Goal: Information Seeking & Learning: Learn about a topic

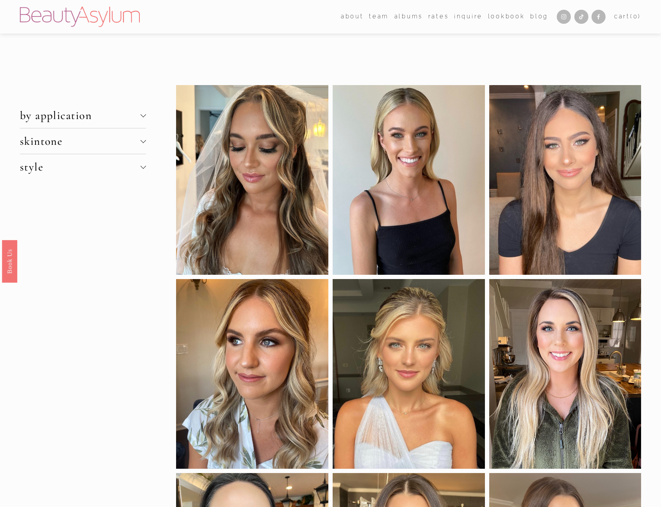
click at [146, 139] on div at bounding box center [143, 141] width 5 height 5
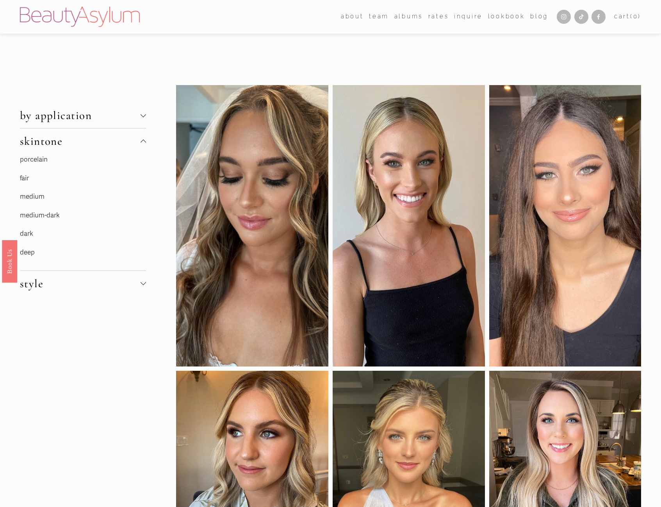
click at [31, 198] on link "medium" at bounding box center [32, 197] width 25 height 8
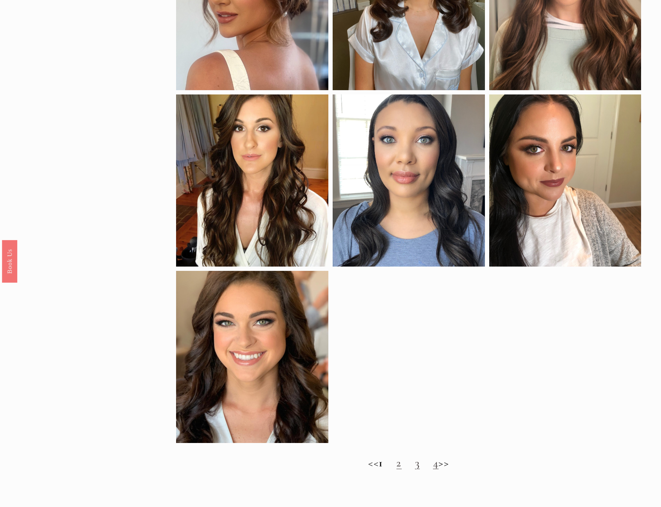
scroll to position [547, 0]
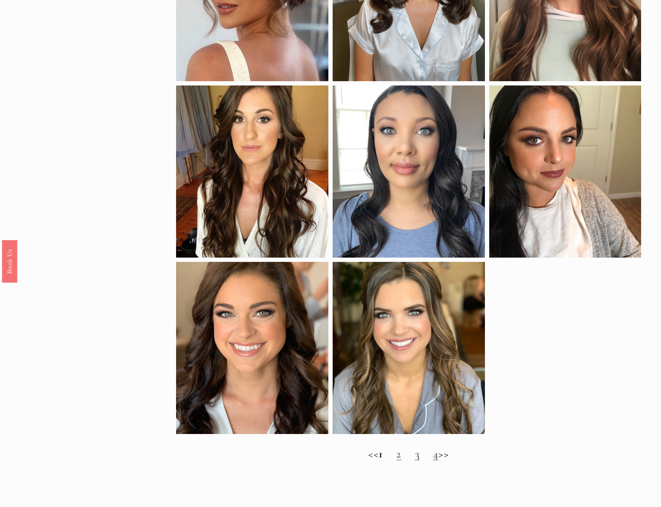
click at [401, 461] on link "2" at bounding box center [398, 454] width 5 height 14
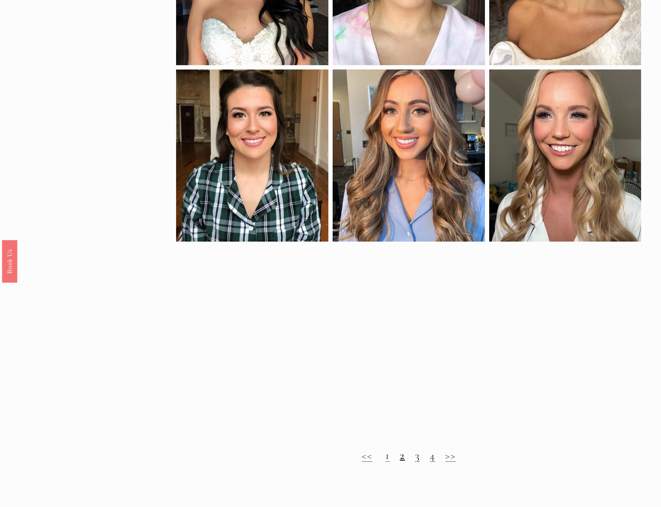
scroll to position [547, 0]
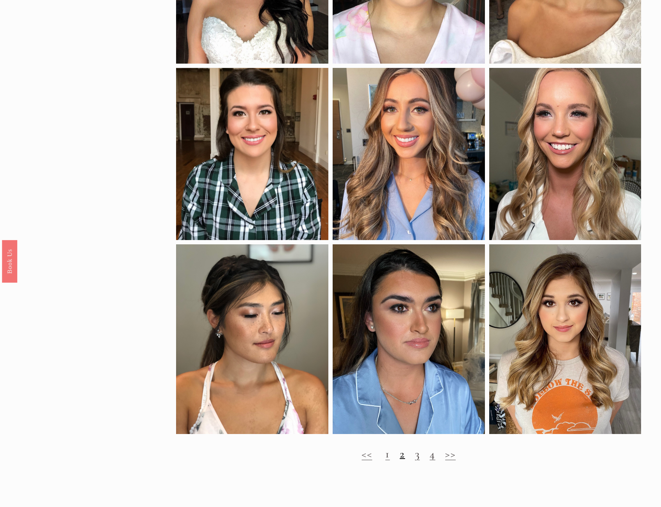
click at [415, 461] on link "3" at bounding box center [417, 454] width 5 height 14
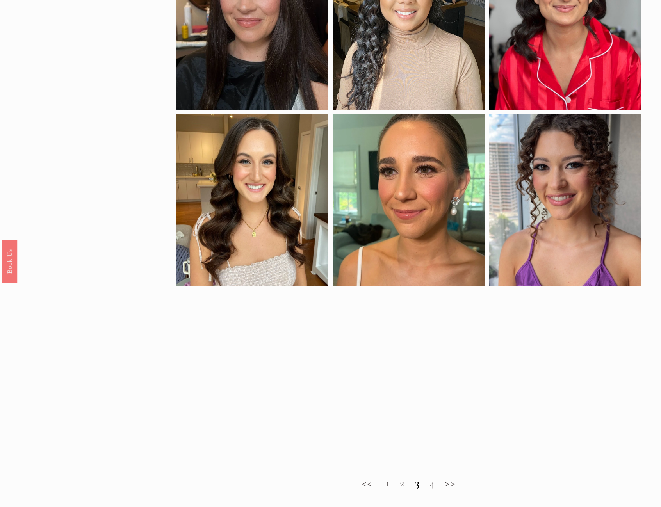
scroll to position [508, 0]
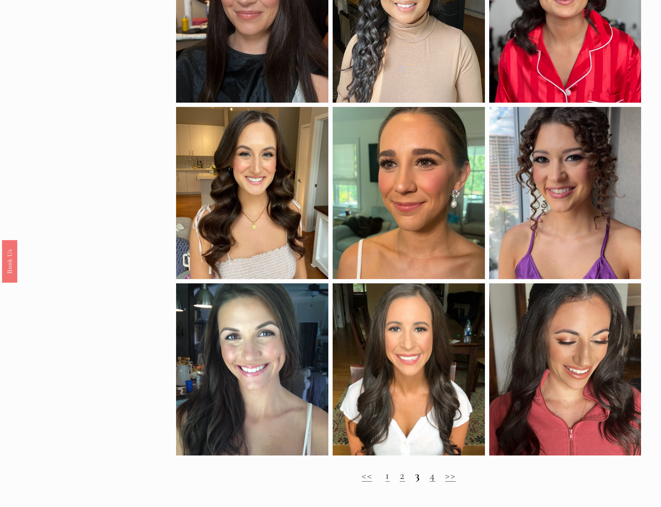
click at [433, 482] on link "4" at bounding box center [432, 476] width 5 height 14
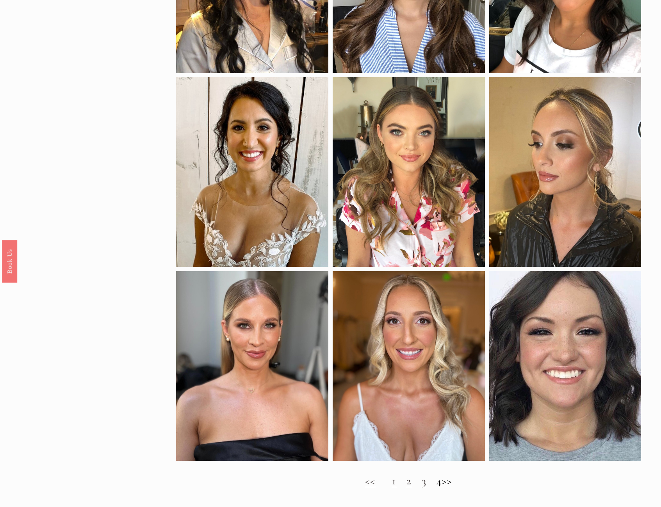
scroll to position [195, 0]
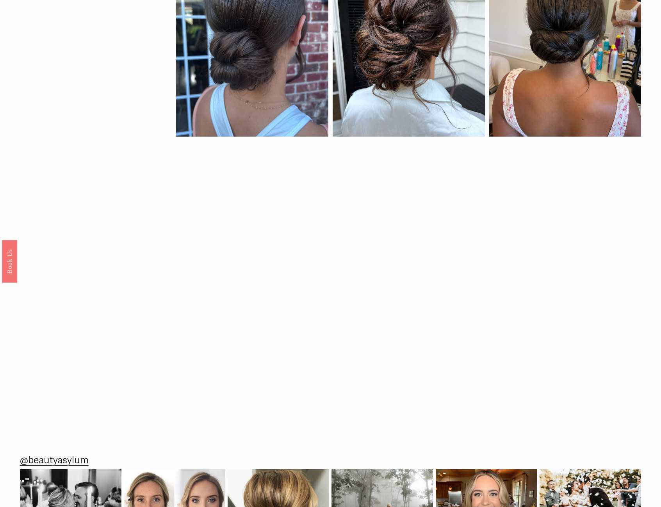
scroll to position [742, 0]
